Goal: Task Accomplishment & Management: Complete application form

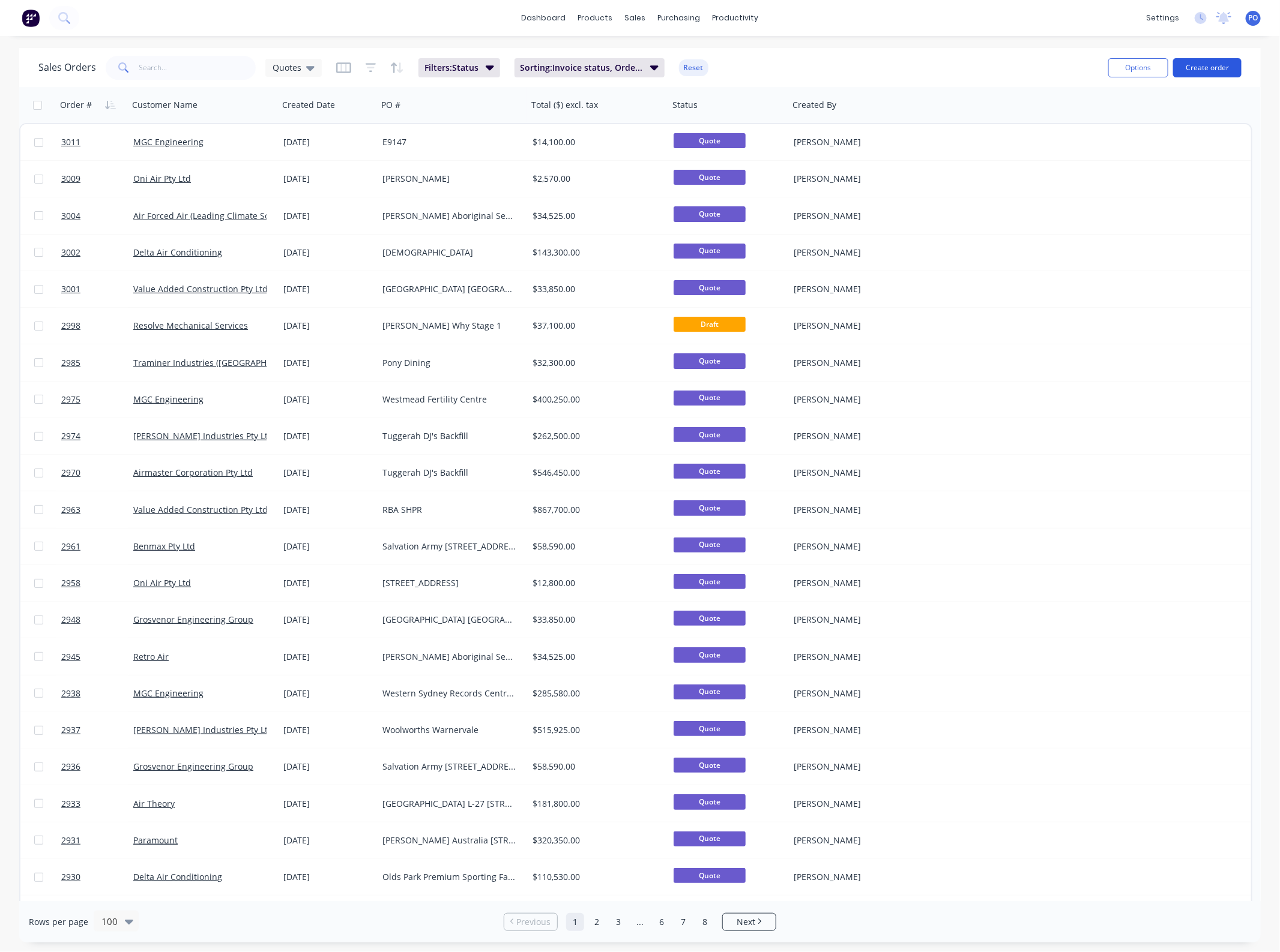
click at [1177, 68] on button "Create order" at bounding box center [1208, 68] width 69 height 19
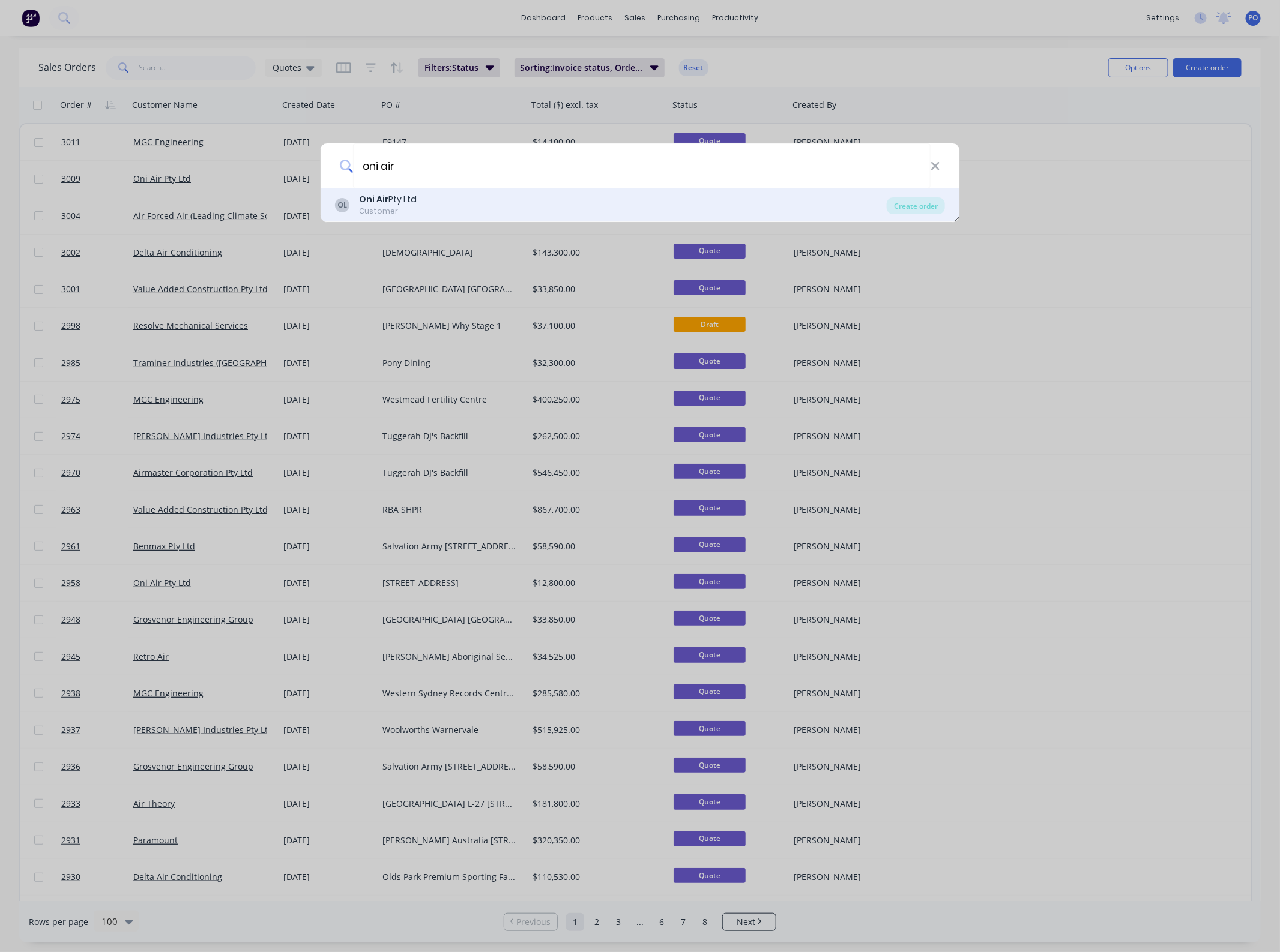
type input "oni air"
click at [908, 214] on div "OL Oni Air Pty Ltd Customer Create order" at bounding box center [640, 205] width 639 height 34
click at [896, 203] on div "Create order" at bounding box center [916, 206] width 58 height 17
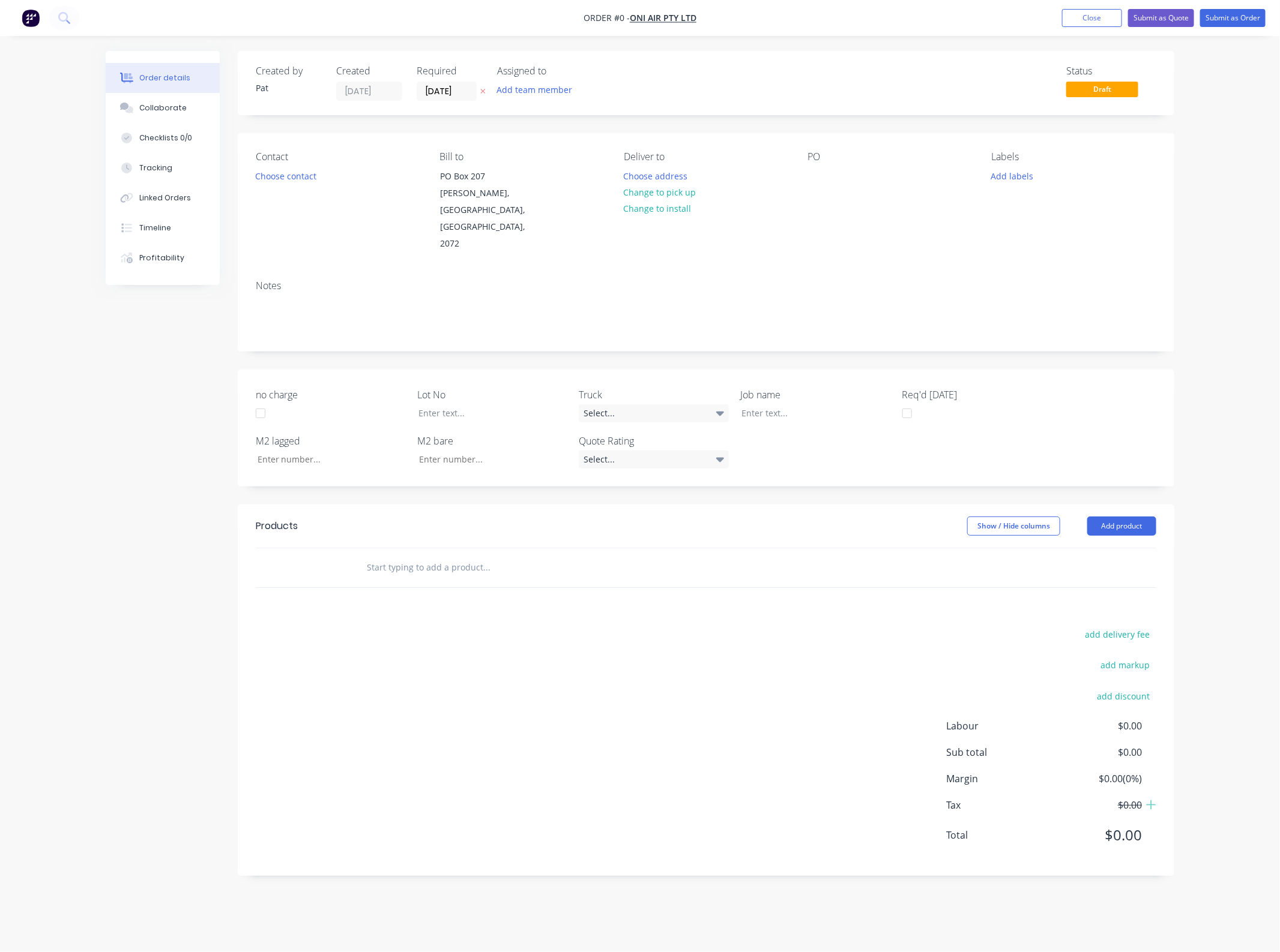
click at [535, 83] on button "Add team member" at bounding box center [535, 89] width 88 height 16
click at [554, 154] on div "[PERSON_NAME] (You)" at bounding box center [595, 156] width 120 height 12
click at [364, 216] on div "Order details Collaborate Checklists 0/0 Tracking Linked Orders Timeline Profit…" at bounding box center [640, 472] width 1093 height 843
click at [311, 180] on button "Choose contact" at bounding box center [286, 175] width 73 height 16
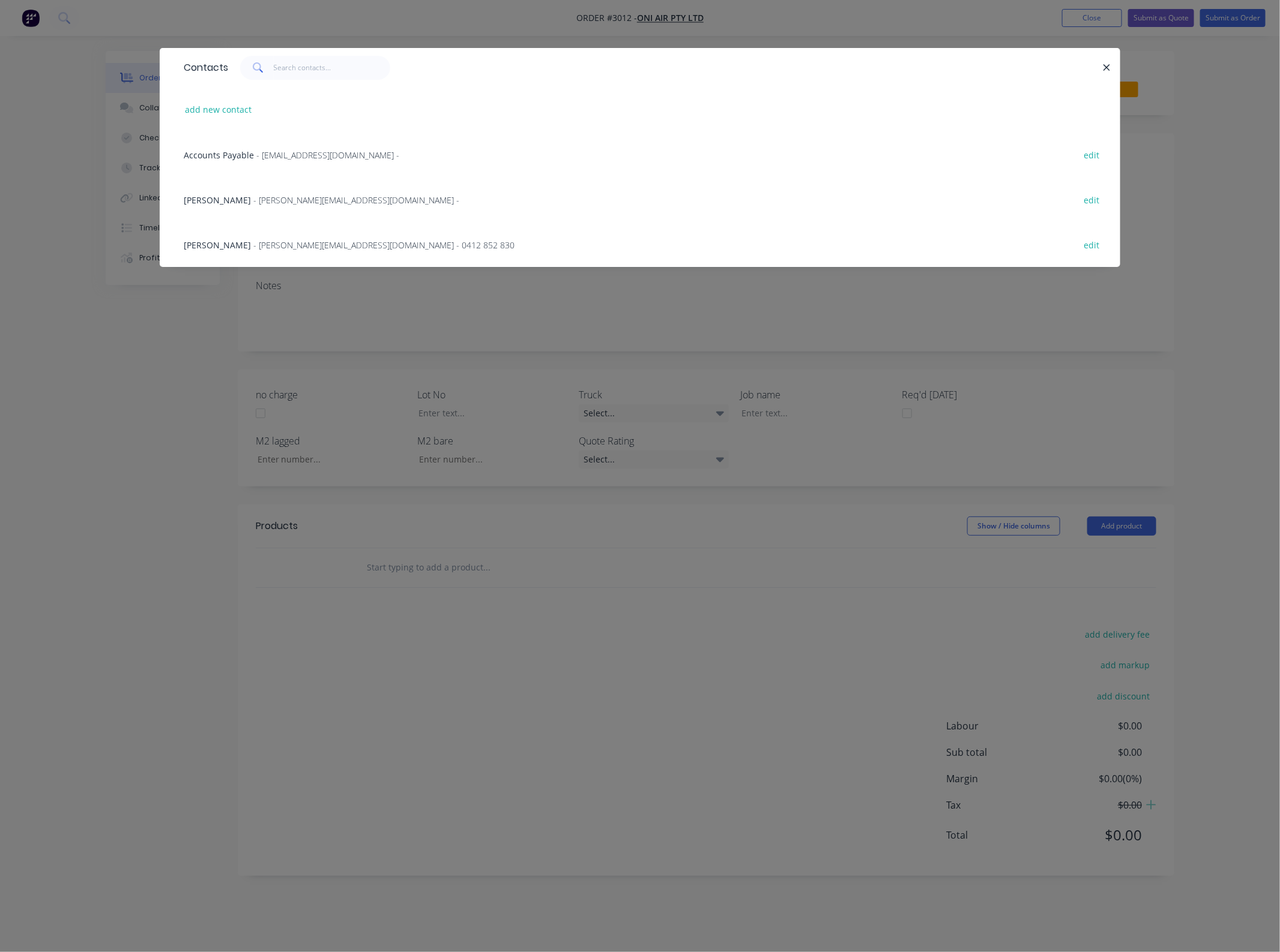
click at [206, 201] on span "[PERSON_NAME]" at bounding box center [216, 200] width 67 height 11
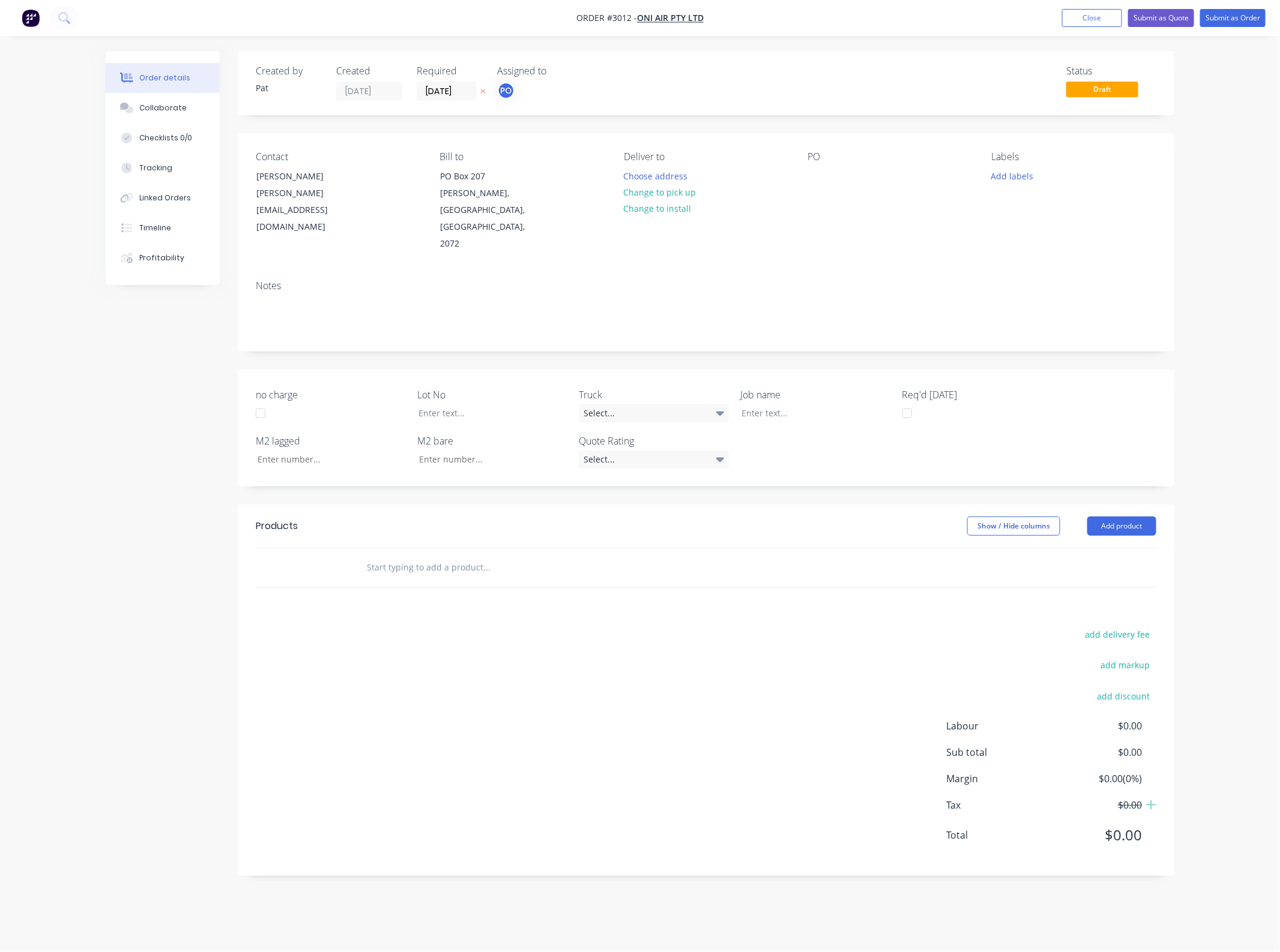
click at [796, 232] on div "Contact [PERSON_NAME] [PERSON_NAME][EMAIL_ADDRESS][DOMAIN_NAME] Bill to PO [GEO…" at bounding box center [706, 202] width 936 height 137
click at [820, 192] on div "PO" at bounding box center [889, 202] width 165 height 102
click at [815, 170] on div at bounding box center [817, 176] width 19 height 18
click at [818, 177] on div at bounding box center [817, 176] width 19 height 18
click at [1150, 505] on header "Products Show / Hide columns Add product" at bounding box center [706, 527] width 936 height 43
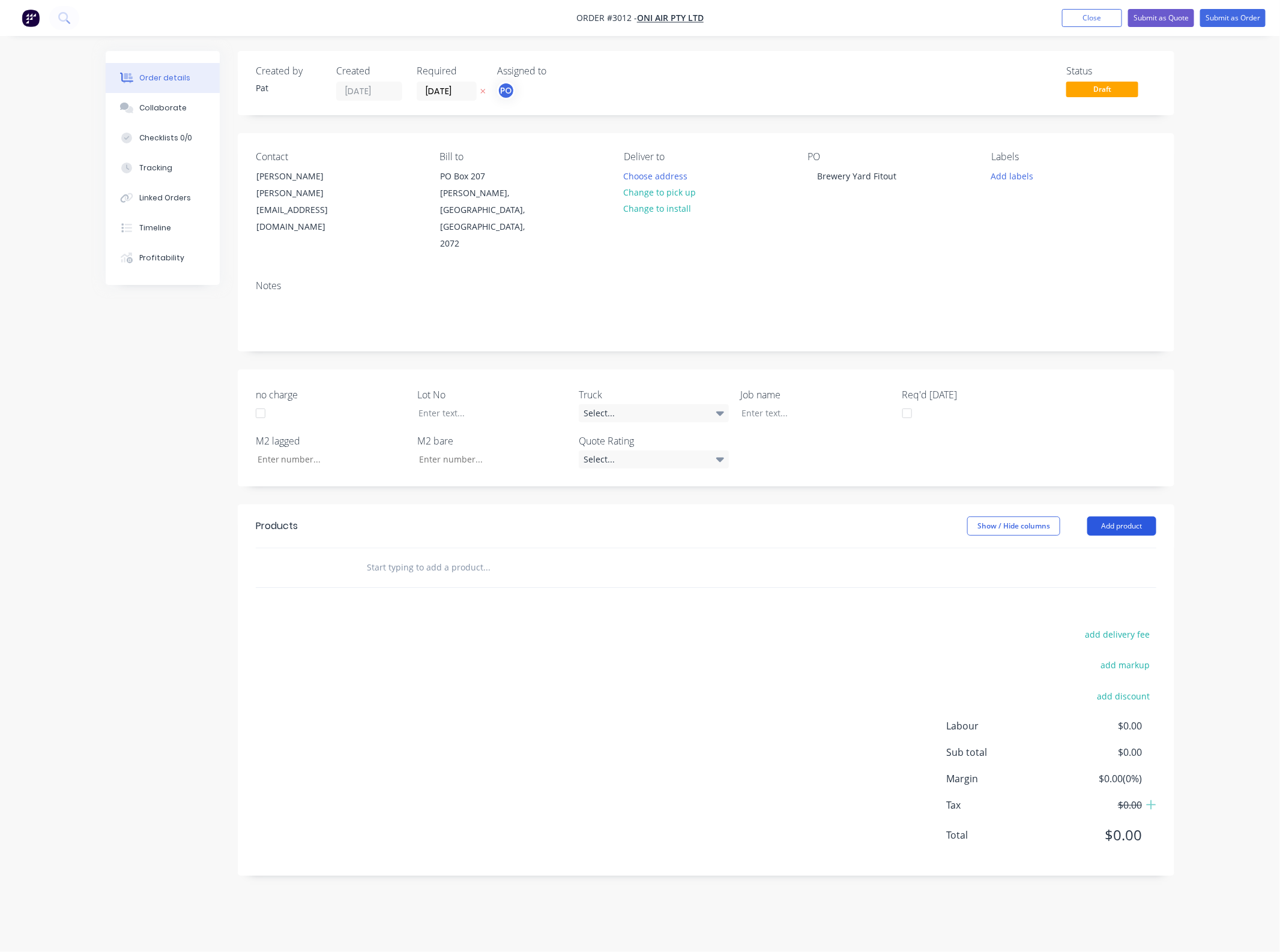
click at [1145, 516] on button "Add product" at bounding box center [1121, 526] width 69 height 19
click at [1118, 572] on div "Basic product" at bounding box center [1099, 580] width 92 height 18
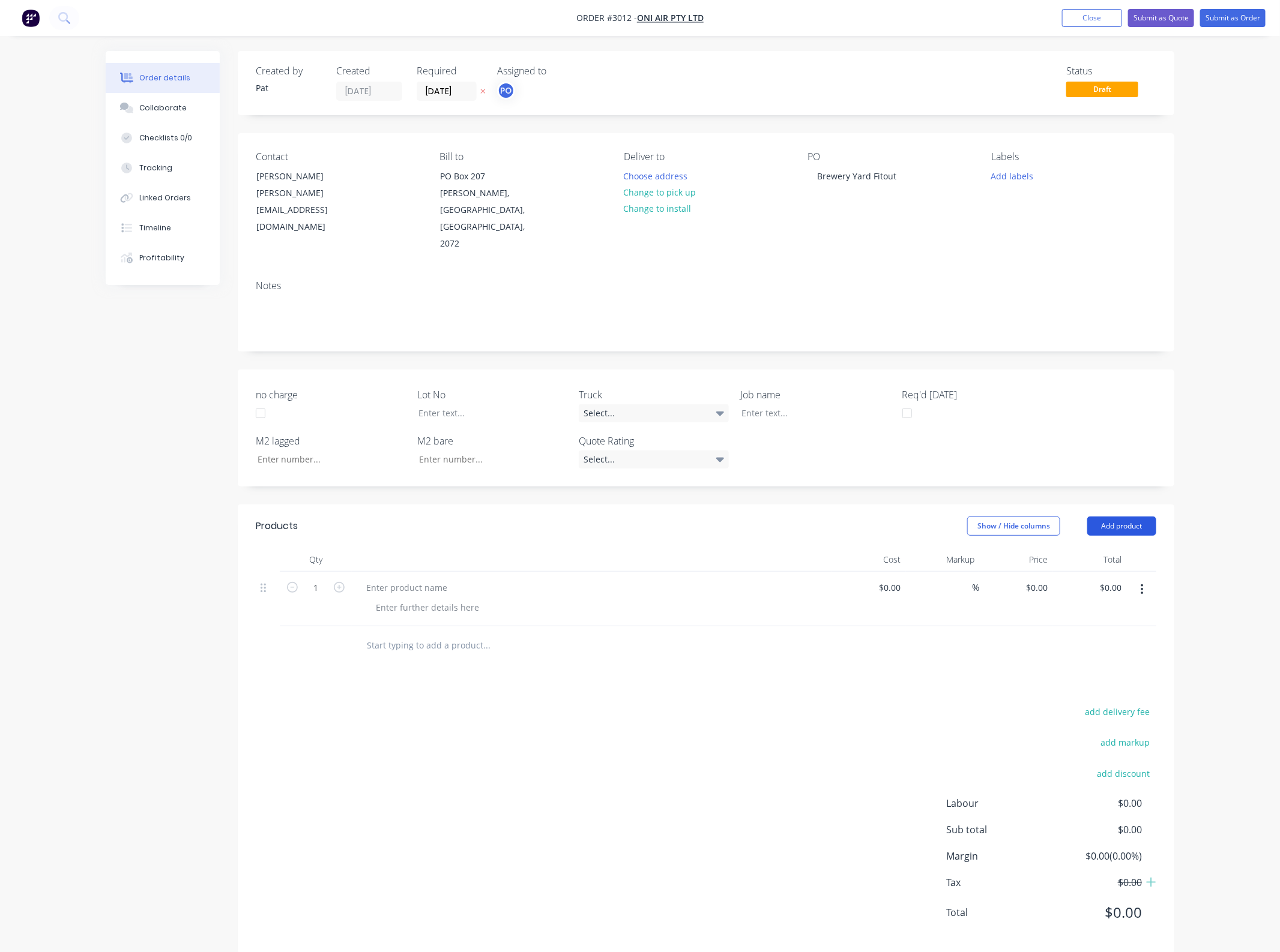
click at [1128, 516] on button "Add product" at bounding box center [1121, 526] width 69 height 19
click at [1112, 572] on div "Basic product" at bounding box center [1099, 580] width 92 height 18
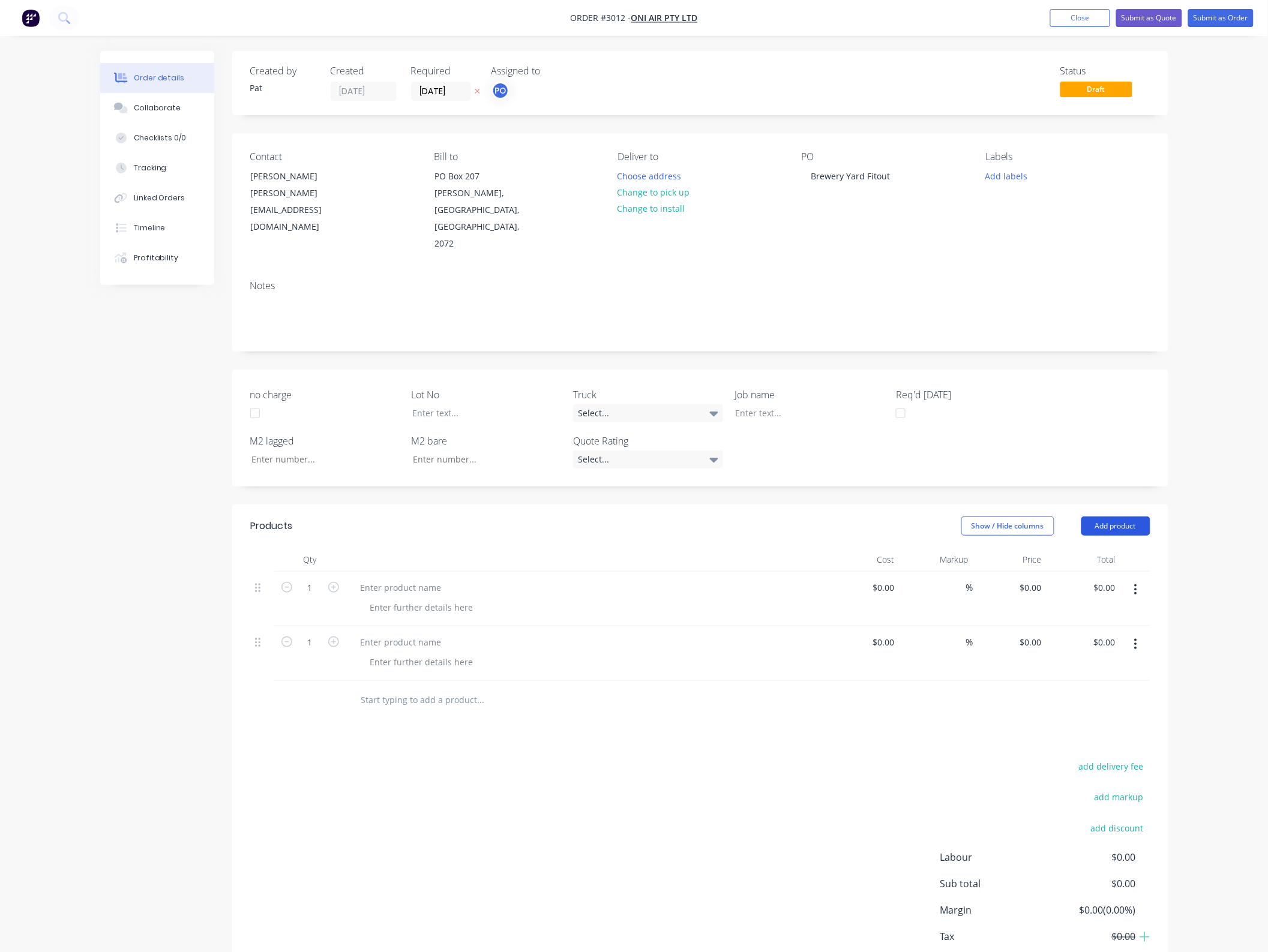
click at [1115, 516] on button "Add product" at bounding box center [1116, 526] width 69 height 19
click at [1094, 716] on div "Notes (External)" at bounding box center [1093, 724] width 92 height 18
click at [1108, 516] on button "Add product" at bounding box center [1116, 526] width 69 height 19
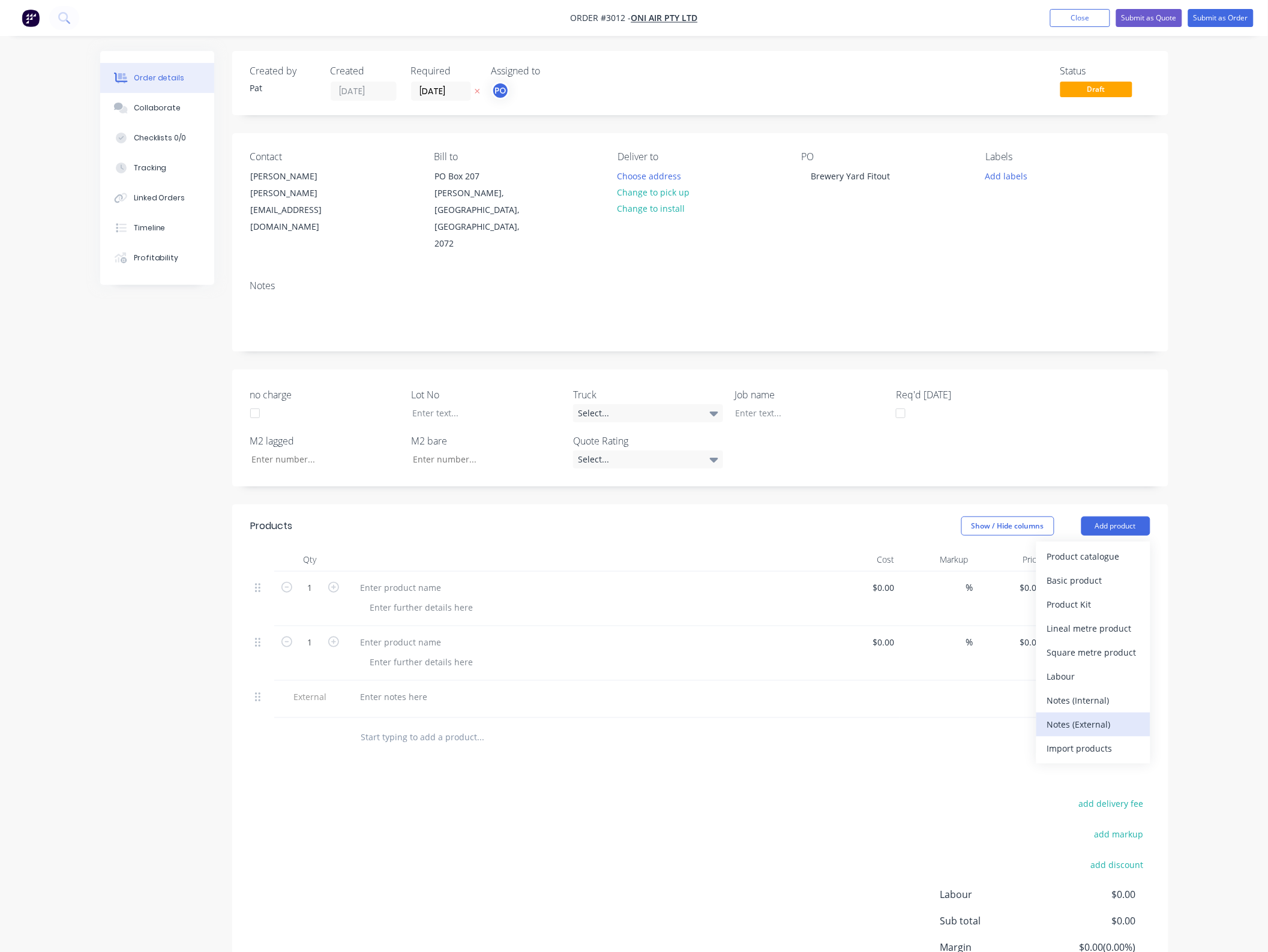
click at [1111, 716] on div "Notes (External)" at bounding box center [1093, 724] width 92 height 18
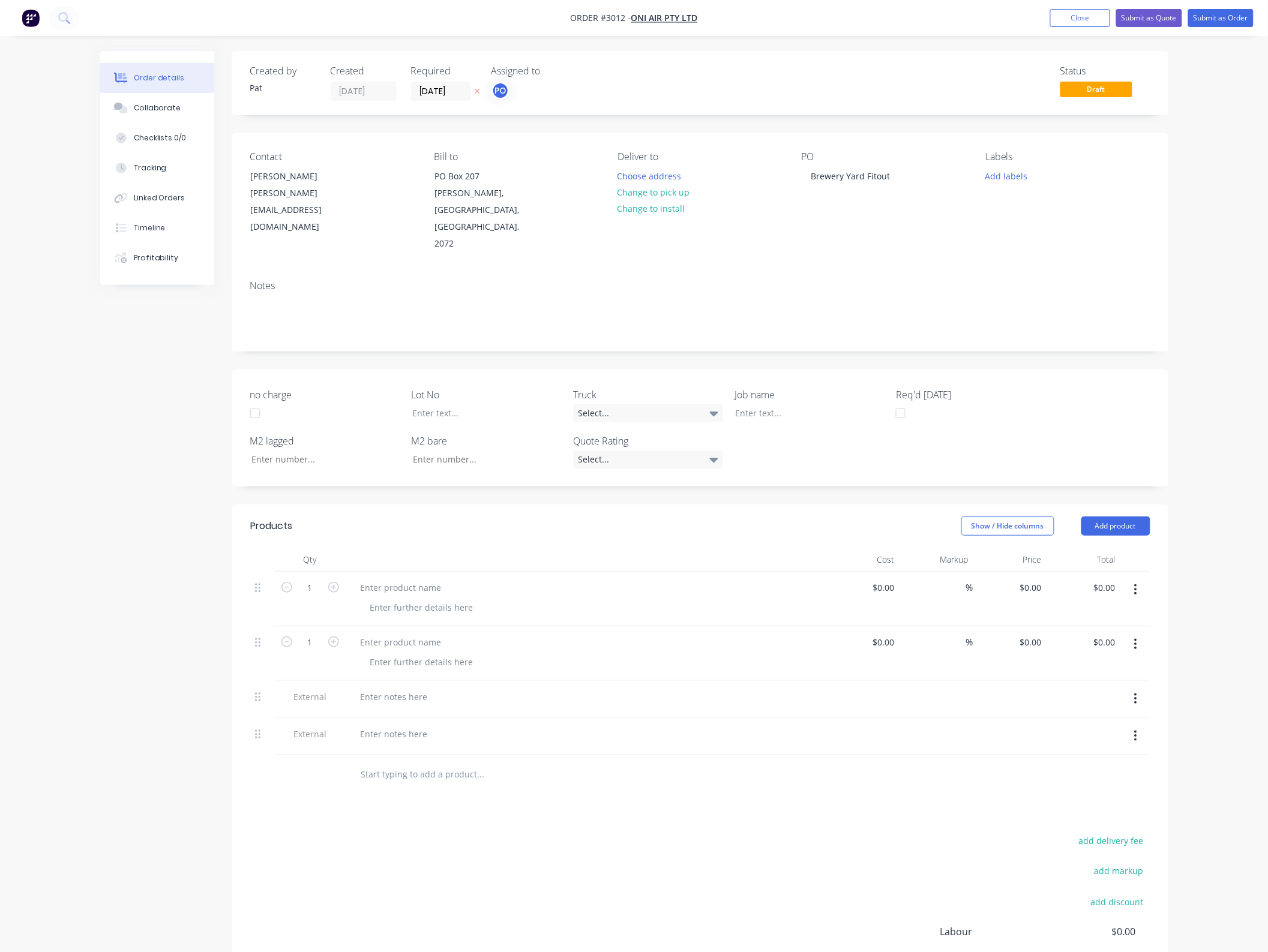
click at [1113, 505] on header "Products Show / Hide columns Add product" at bounding box center [700, 527] width 936 height 43
click at [1106, 505] on header "Products Show / Hide columns Add product" at bounding box center [700, 527] width 936 height 43
click at [1113, 516] on button "Add product" at bounding box center [1116, 526] width 69 height 19
click at [1099, 716] on div "Notes (External)" at bounding box center [1093, 724] width 92 height 18
click at [391, 579] on div at bounding box center [401, 588] width 101 height 18
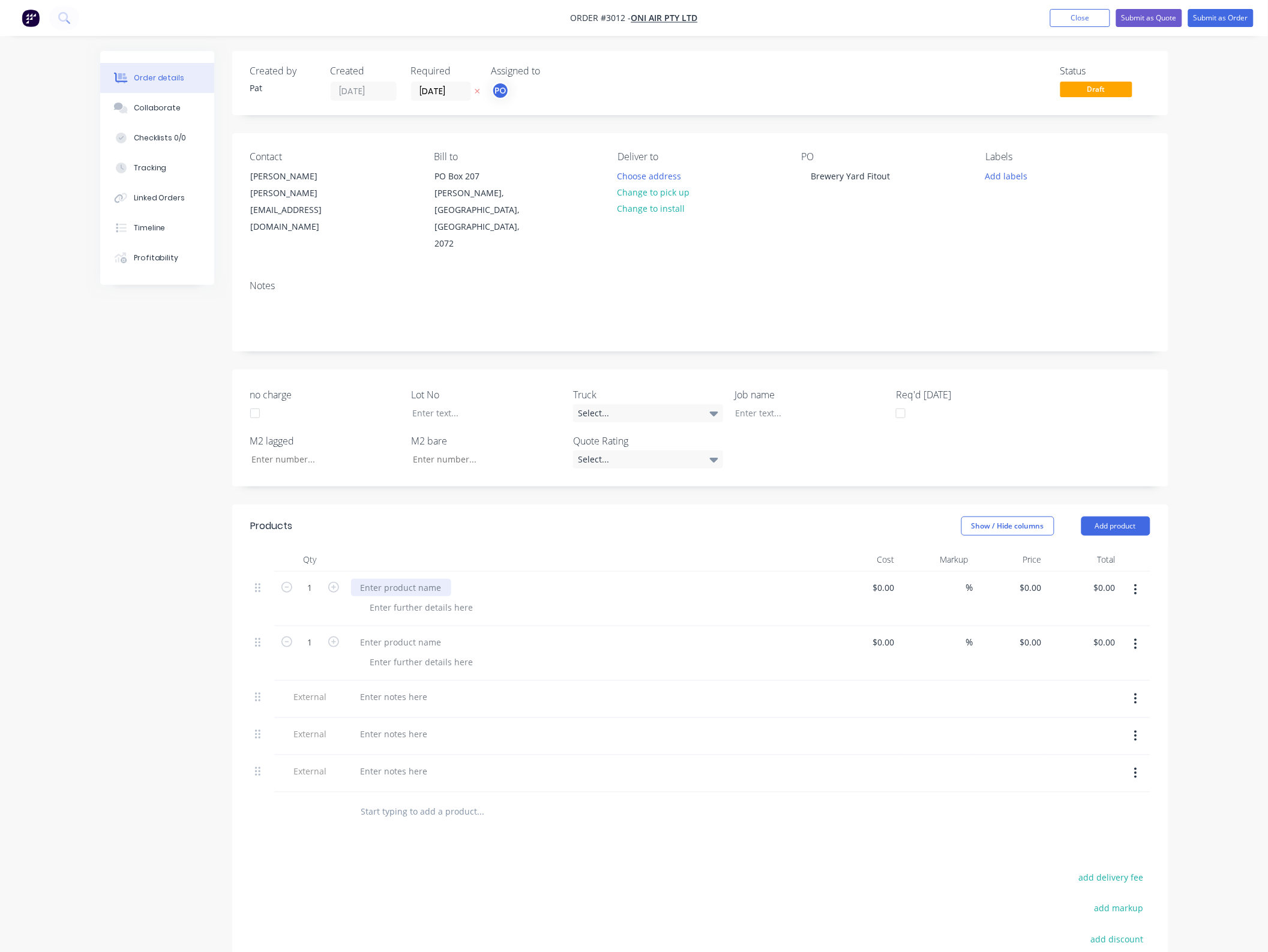
click at [391, 579] on div at bounding box center [401, 588] width 101 height 18
drag, startPoint x: 414, startPoint y: 590, endPoint x: 401, endPoint y: 605, distance: 19.8
click at [408, 596] on div "1 Manufacture $0.00 $0.00 % $0.00 $0.00 $0.00 $0.00 1 $0.00 $0.00 % $0.00 $0.00…" at bounding box center [700, 682] width 900 height 221
click at [400, 634] on div at bounding box center [401, 643] width 101 height 18
click at [405, 689] on div at bounding box center [394, 697] width 87 height 18
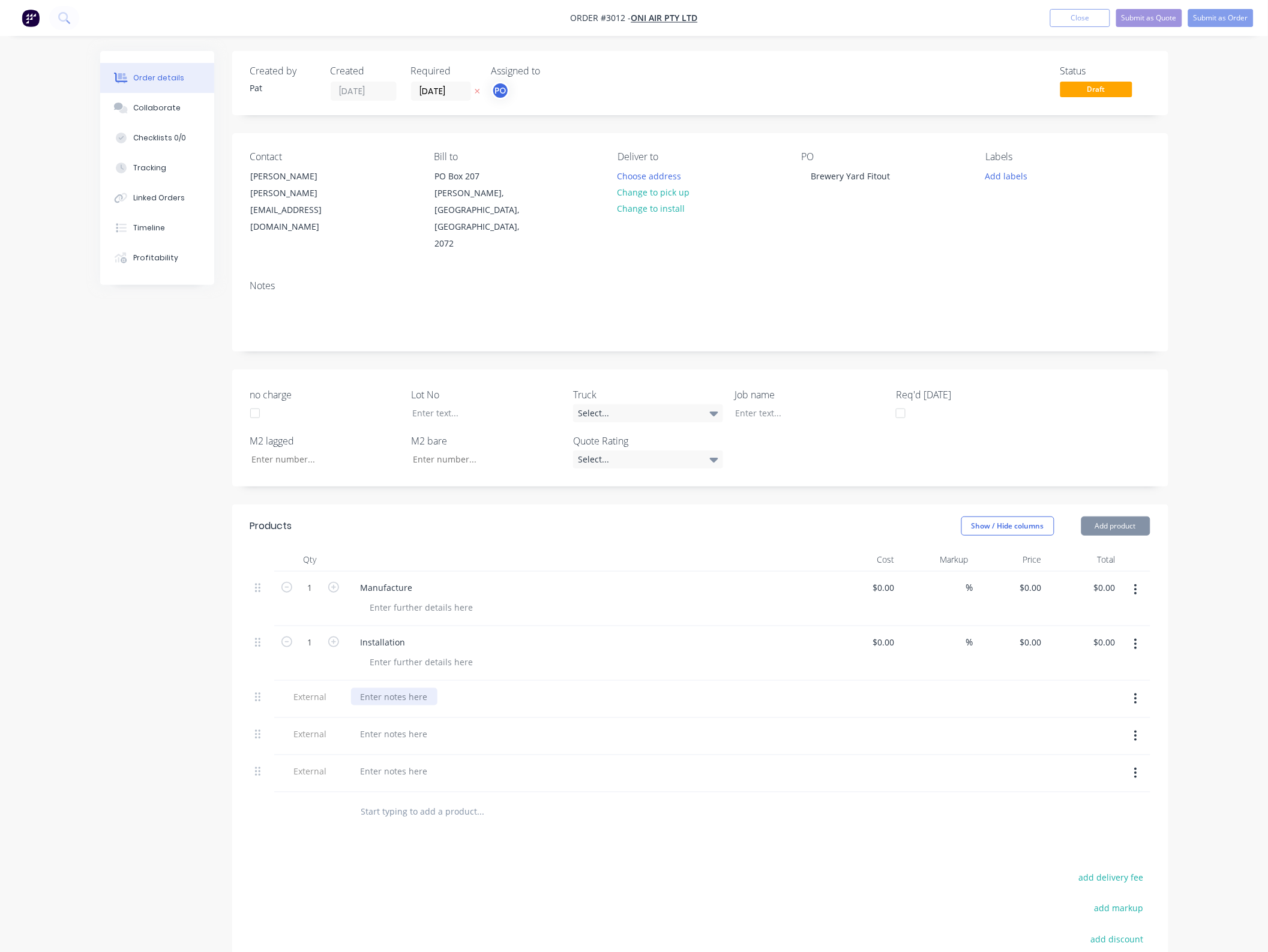
click at [404, 689] on div at bounding box center [394, 697] width 87 height 18
click at [416, 689] on div "Optional - Bluwewrap $" at bounding box center [404, 704] width 107 height 30
click at [402, 738] on div at bounding box center [394, 747] width 87 height 18
click at [406, 788] on div at bounding box center [394, 797] width 87 height 18
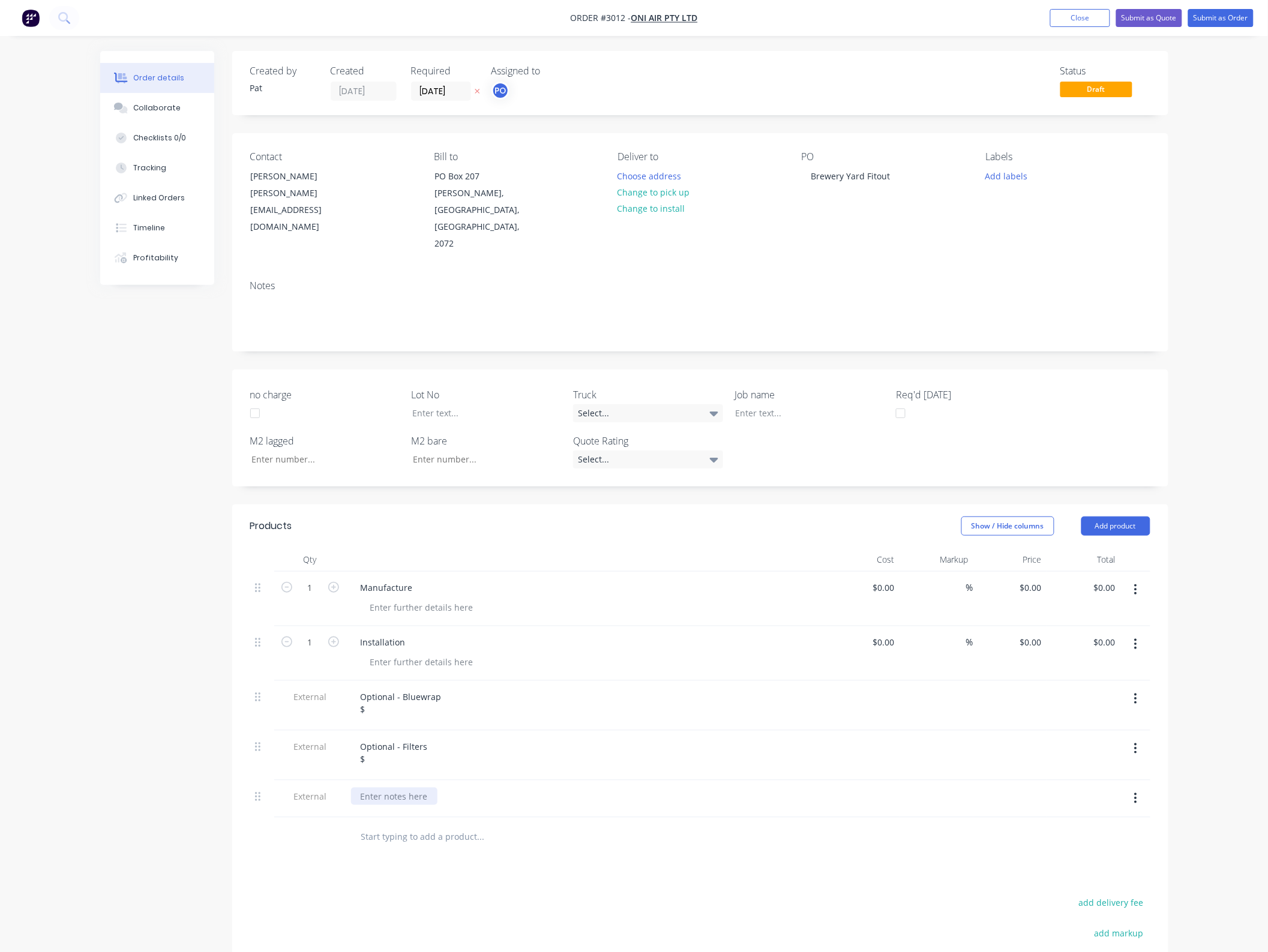
click at [408, 788] on div at bounding box center [394, 797] width 87 height 18
